Goal: Task Accomplishment & Management: Manage account settings

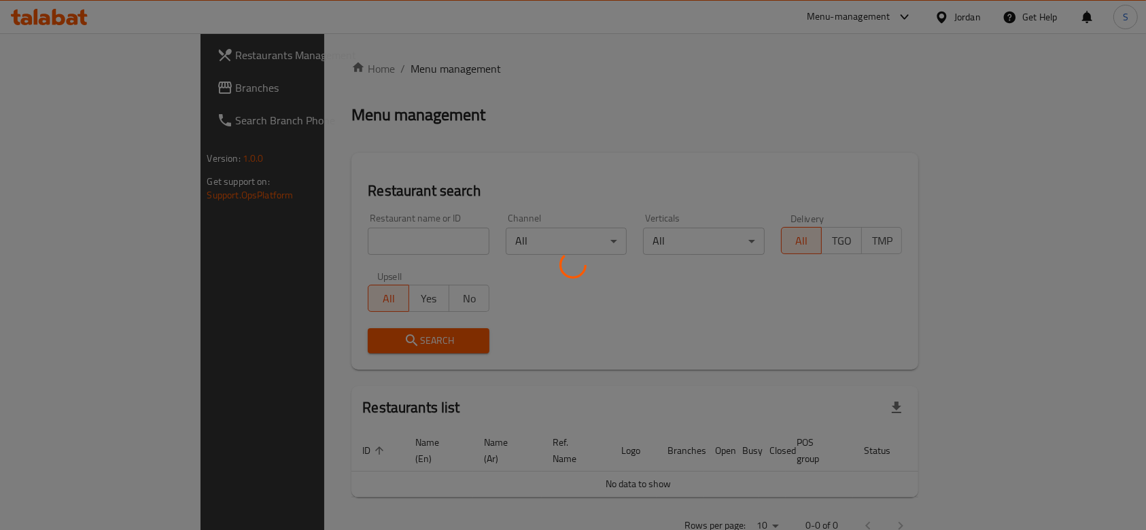
click at [963, 16] on div at bounding box center [573, 265] width 1146 height 530
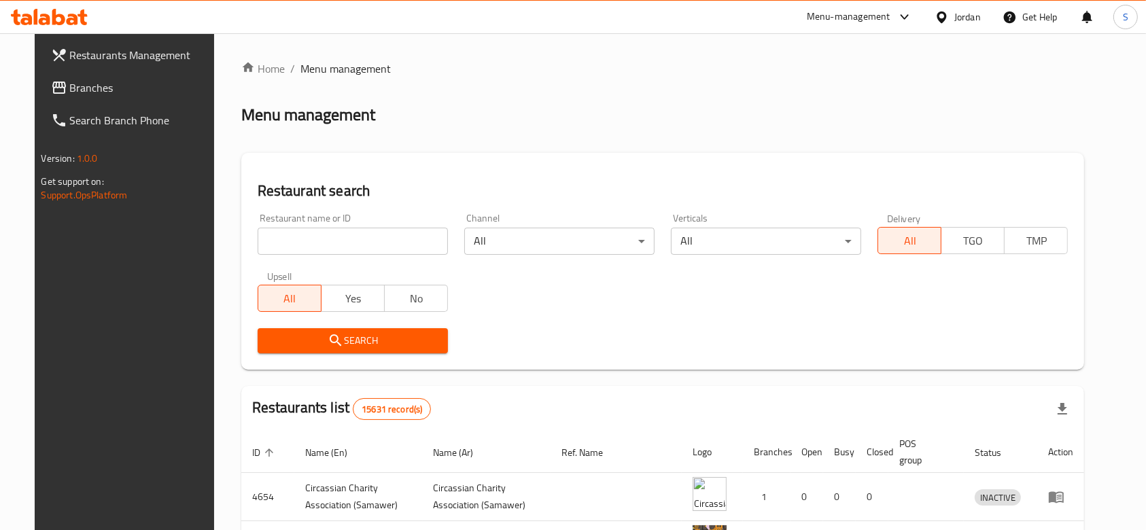
click at [963, 16] on div "Jordan" at bounding box center [967, 17] width 27 height 15
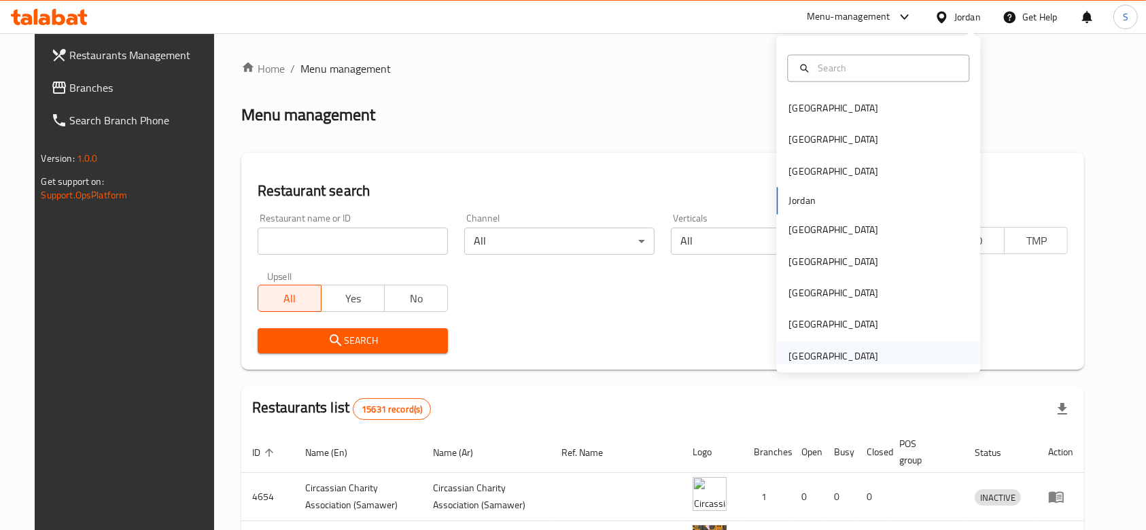
click at [875, 351] on div "[GEOGRAPHIC_DATA]" at bounding box center [878, 356] width 204 height 31
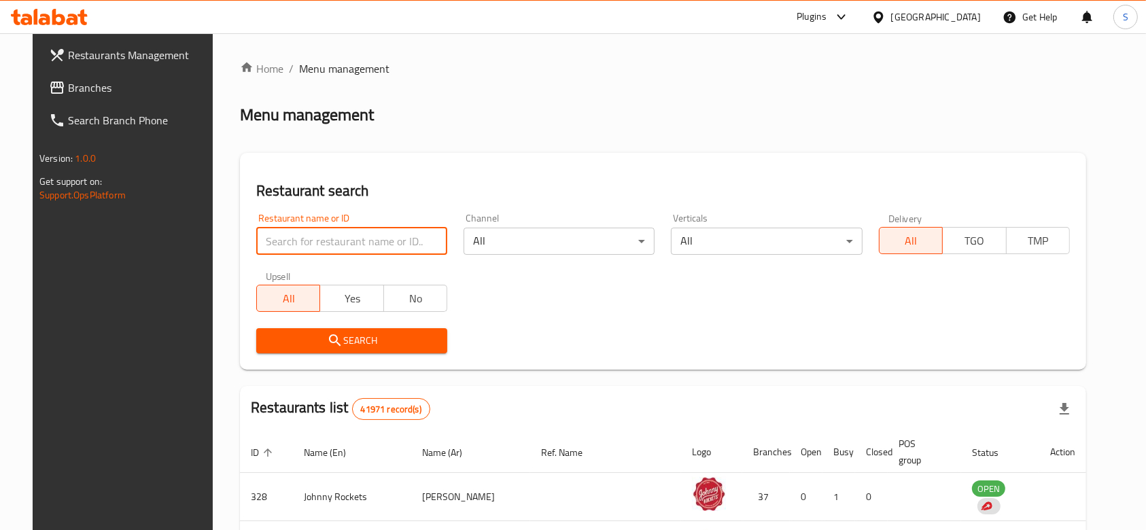
click at [292, 247] on input "search" at bounding box center [351, 241] width 191 height 27
paste input "686611"
type input "686611"
click button "Search" at bounding box center [351, 340] width 191 height 25
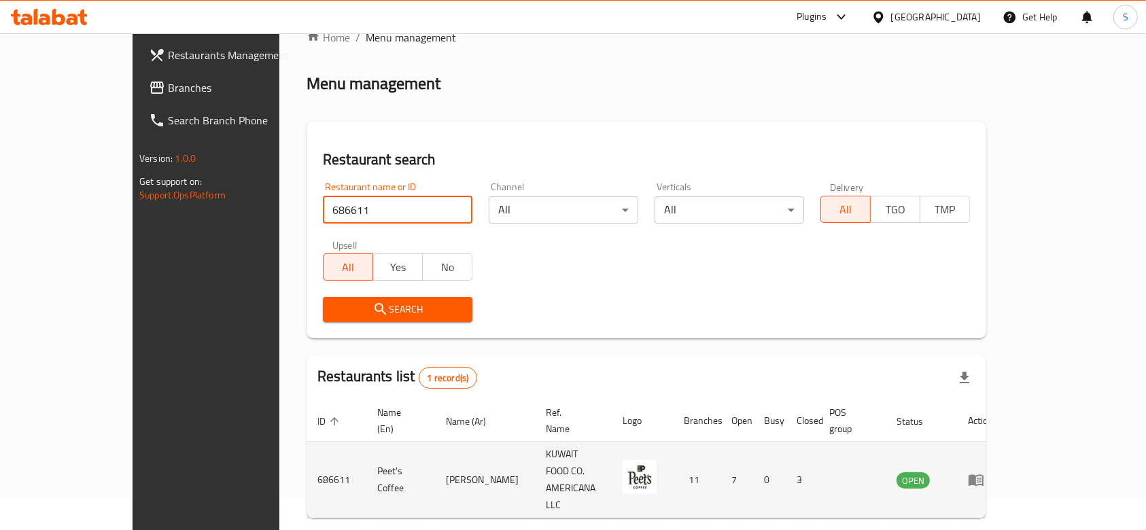
scroll to position [49, 0]
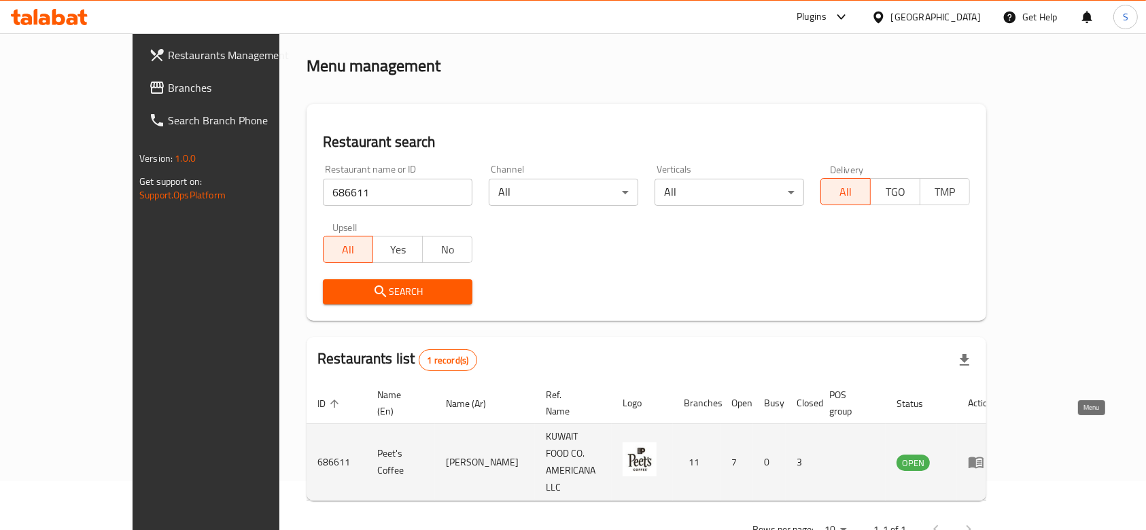
click at [982, 460] on icon "enhanced table" at bounding box center [979, 462] width 5 height 5
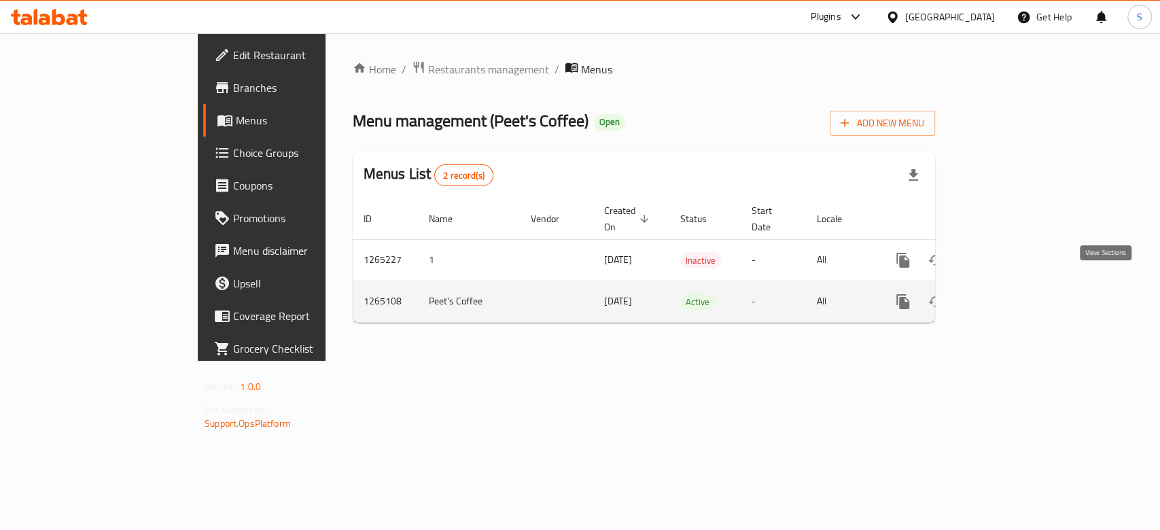
click at [1007, 296] on icon "enhanced table" at bounding box center [1001, 302] width 12 height 12
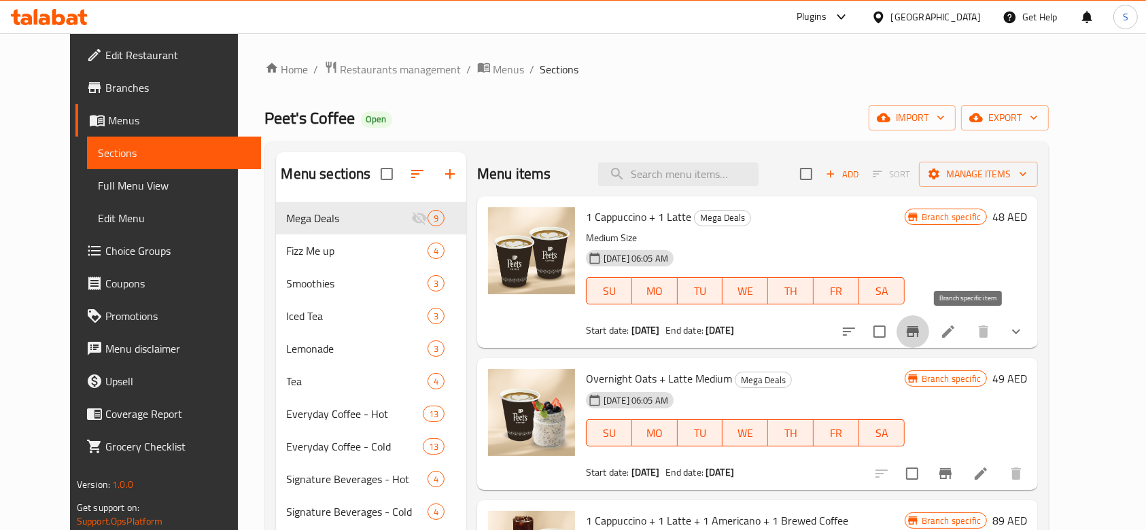
click at [929, 328] on button "Branch-specific-item" at bounding box center [913, 331] width 33 height 33
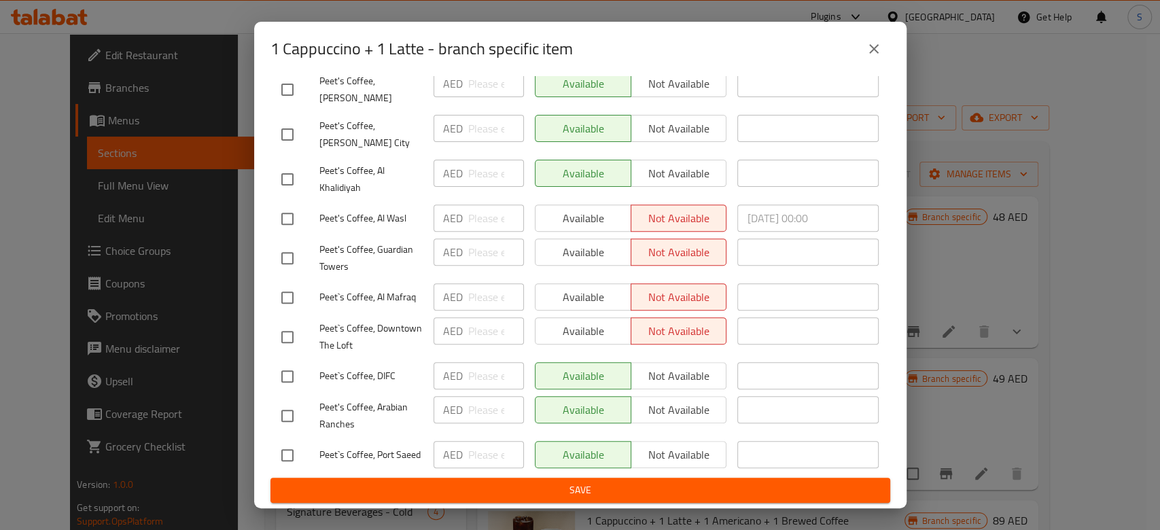
scroll to position [326, 0]
